Goal: Transaction & Acquisition: Subscribe to service/newsletter

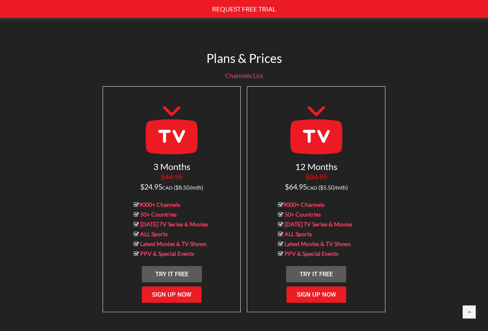
scroll to position [781, 0]
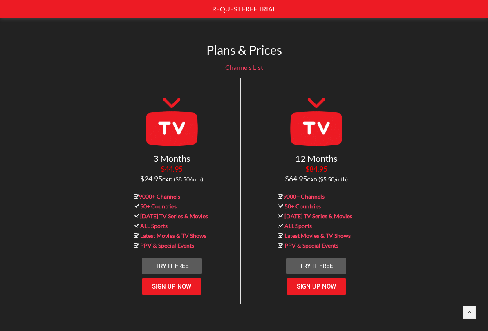
click at [323, 262] on span "Try It Free" at bounding box center [315, 265] width 33 height 7
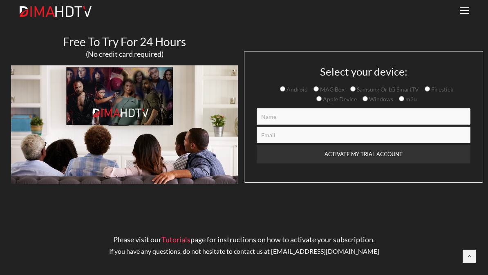
click at [286, 119] on input "Contact form" at bounding box center [364, 116] width 214 height 16
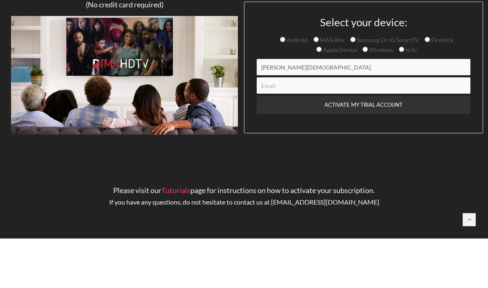
type input "[PERSON_NAME][DEMOGRAPHIC_DATA]"
click at [289, 127] on input "Contact form" at bounding box center [364, 135] width 214 height 16
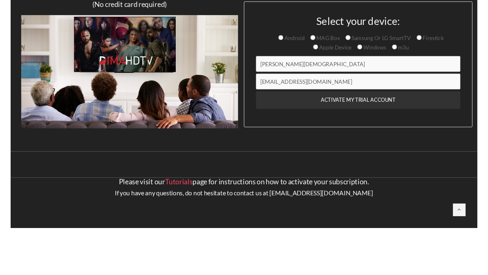
scroll to position [45, 0]
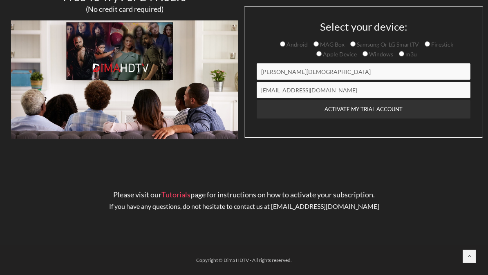
type input "issamtooma@gmail.com"
click at [375, 107] on input "ACTIVATE MY TRIAL ACCOUNT" at bounding box center [364, 109] width 214 height 18
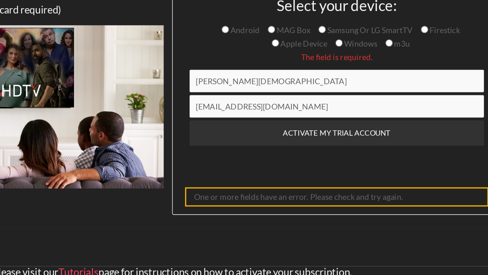
click at [280, 26] on input "Android" at bounding box center [282, 28] width 5 height 5
radio input "true"
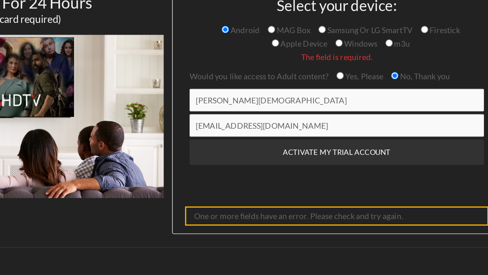
click at [257, 108] on input "ACTIVATE MY TRIAL ACCOUNT" at bounding box center [364, 117] width 214 height 18
